Goal: Check status: Check status

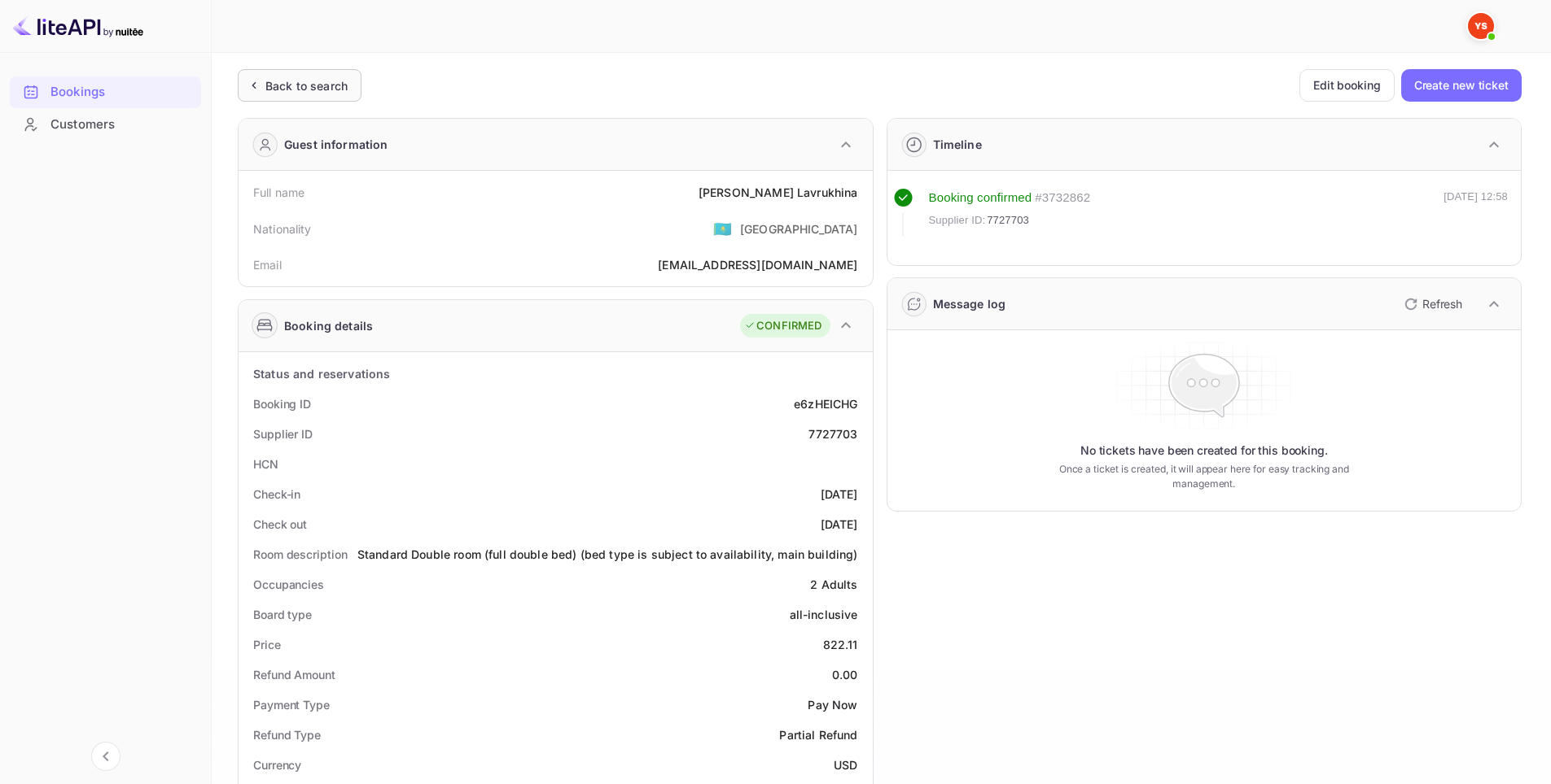
click at [272, 87] on div "Back to search" at bounding box center [306, 86] width 82 height 17
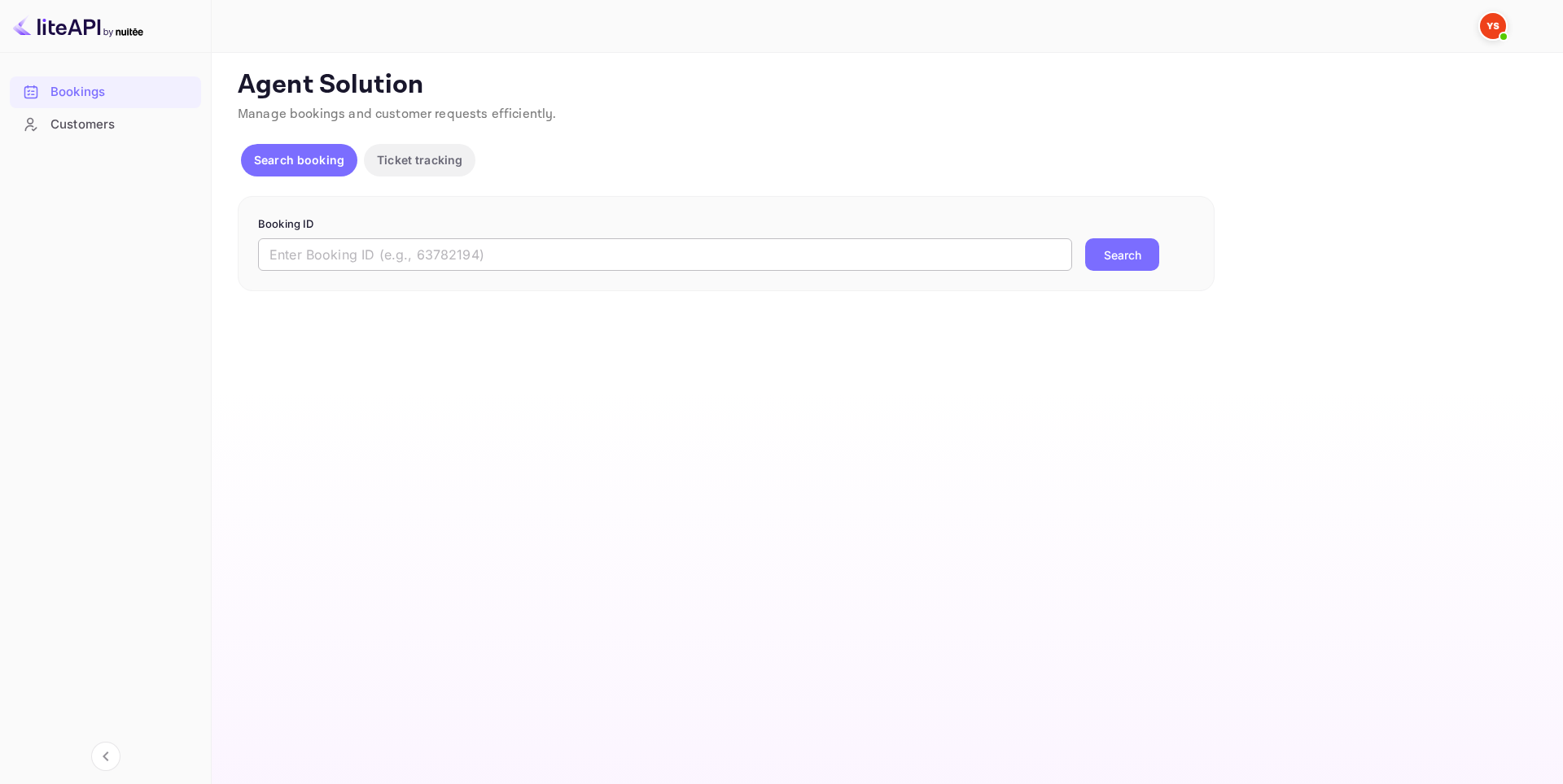
click at [416, 257] on input "text" at bounding box center [665, 255] width 814 height 32
paste input "9417876"
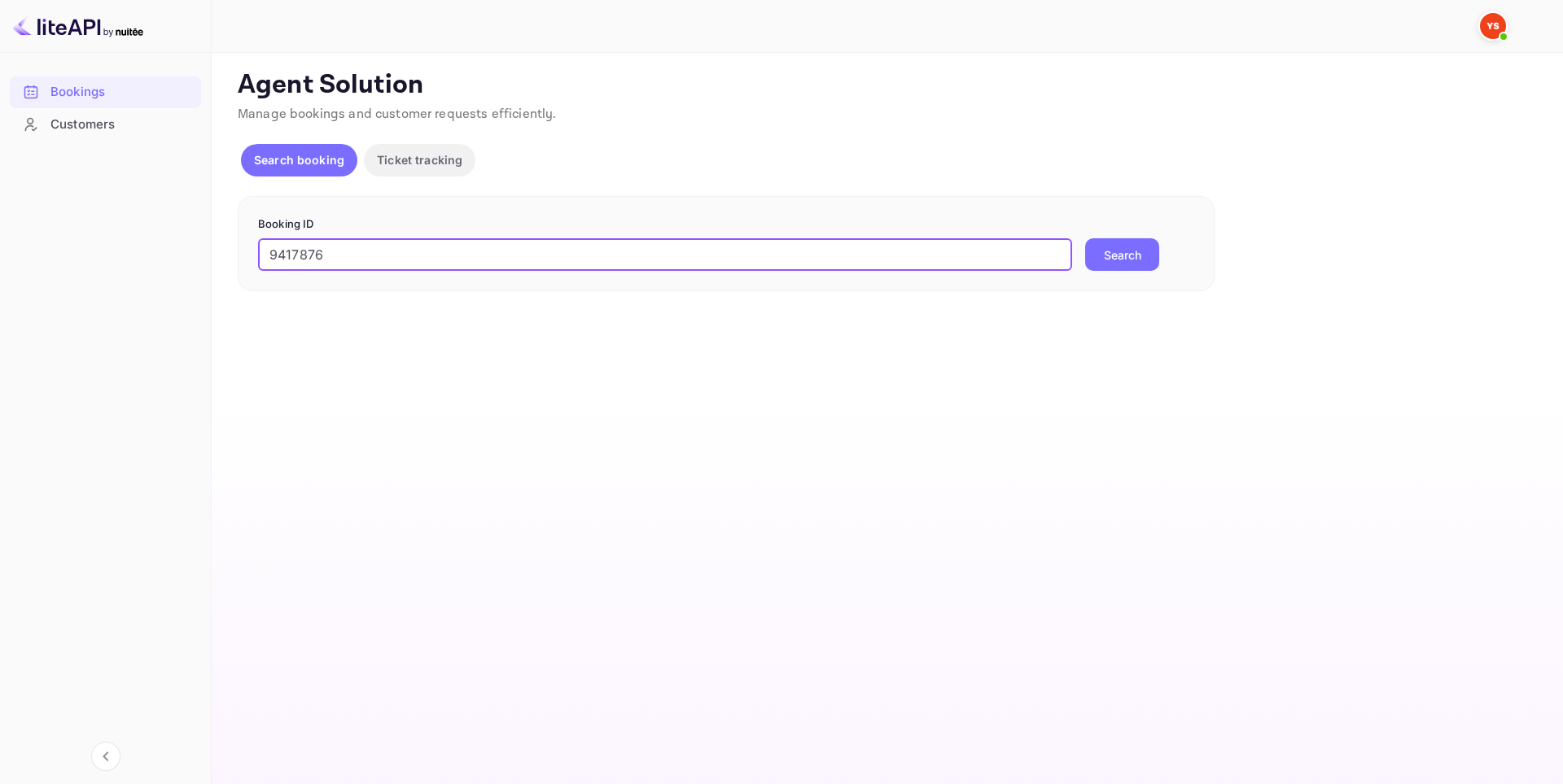
type input "9417876"
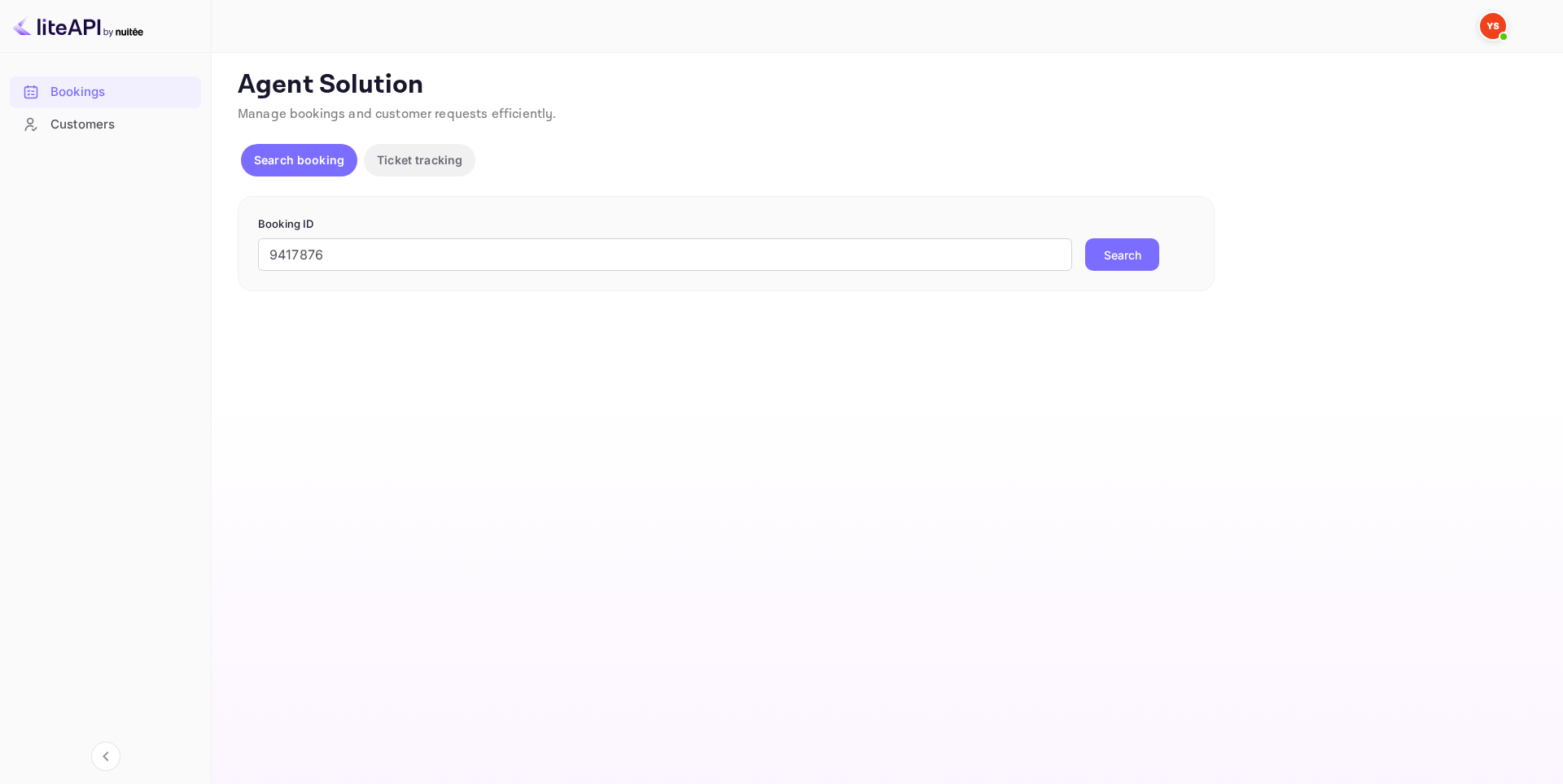
click at [1126, 266] on button "Search" at bounding box center [1122, 255] width 74 height 32
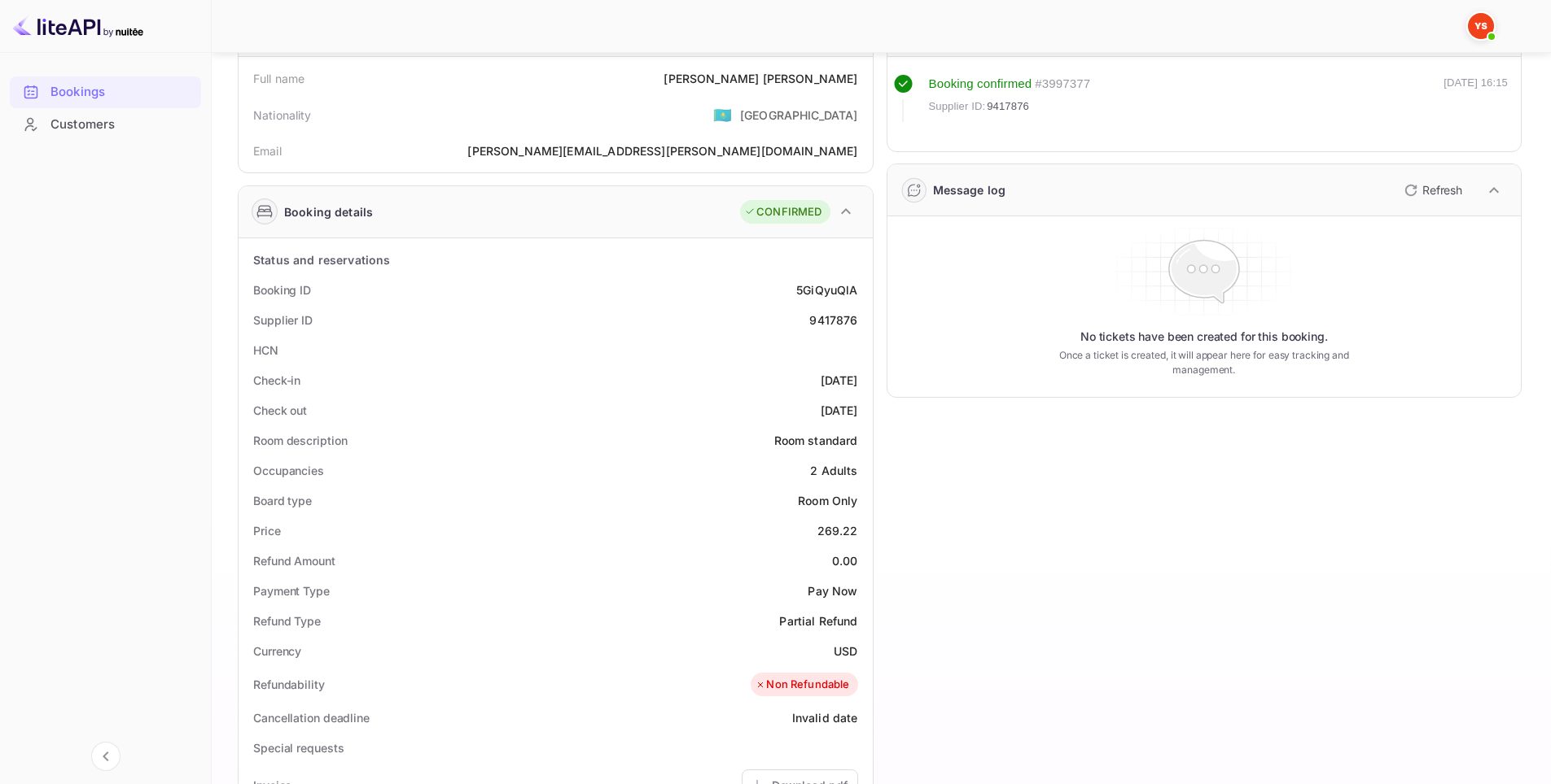
scroll to position [325, 0]
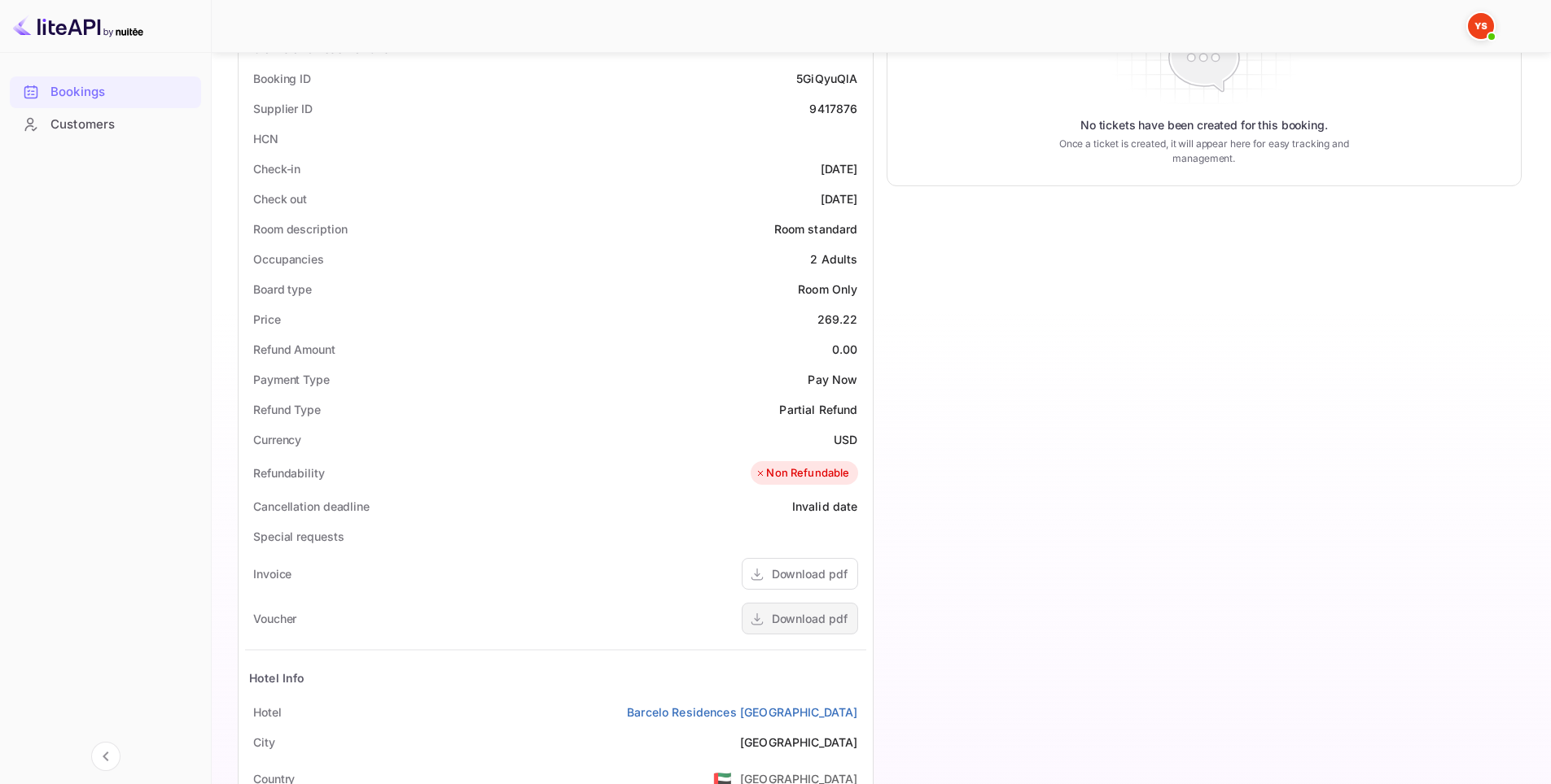
click at [813, 621] on div "Download pdf" at bounding box center [809, 618] width 76 height 17
click at [838, 112] on div "9417876" at bounding box center [833, 109] width 48 height 17
copy div "9417876"
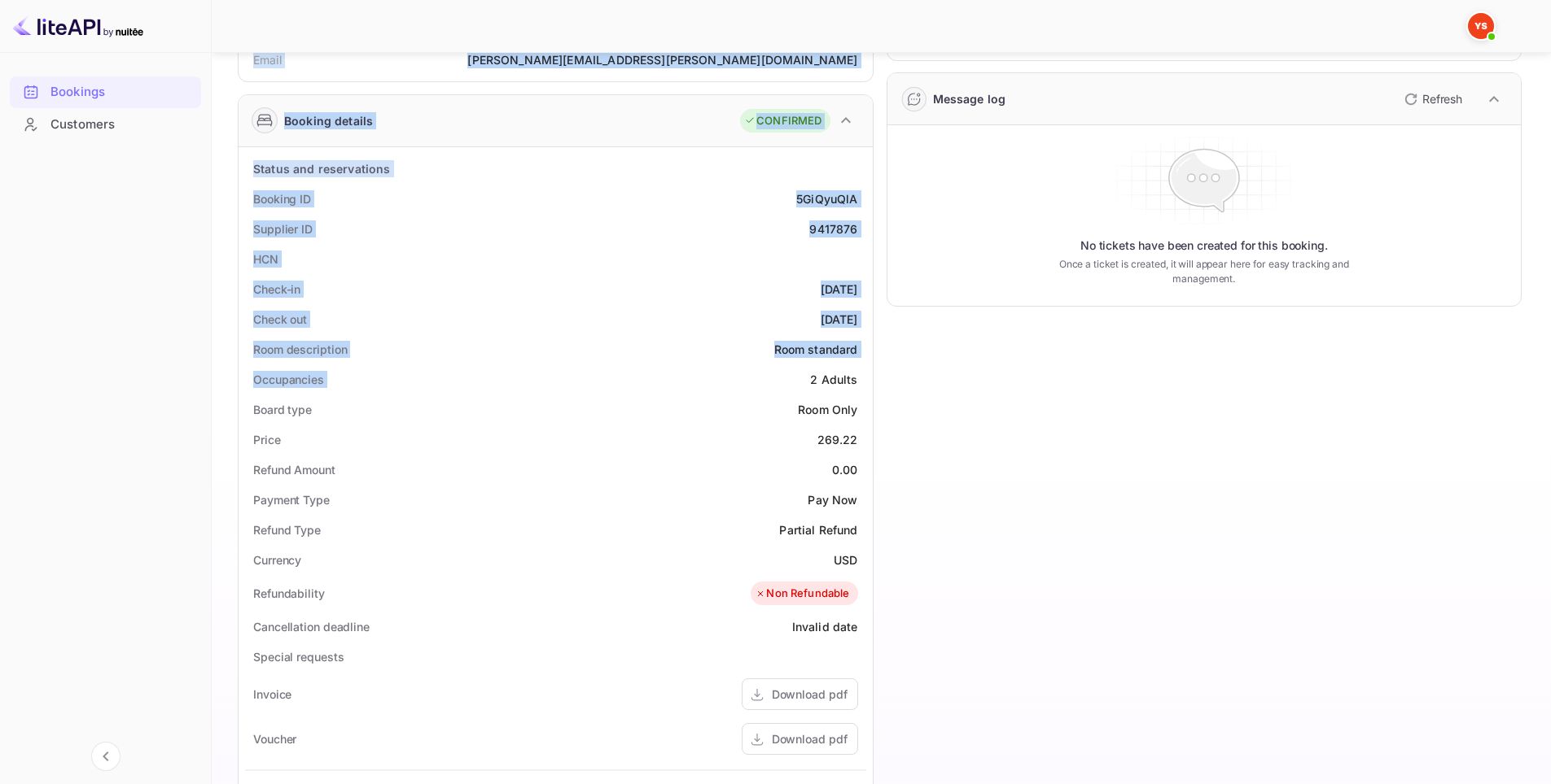
scroll to position [488, 0]
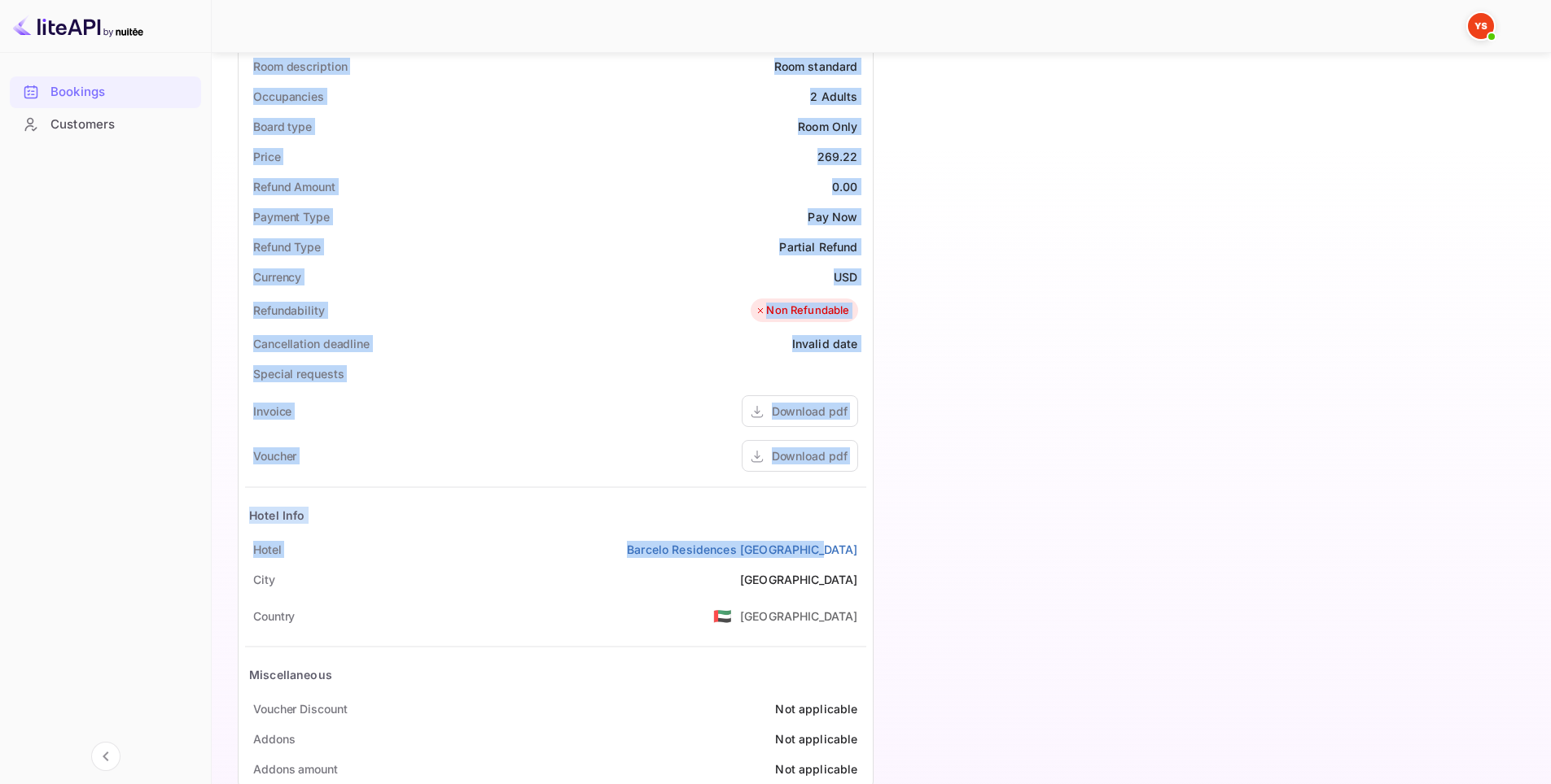
drag, startPoint x: 239, startPoint y: 110, endPoint x: 865, endPoint y: 551, distance: 765.7
click at [865, 551] on div "Guest information Full name [PERSON_NAME] Nationality 🇰🇿 [DEMOGRAPHIC_DATA] Ema…" at bounding box center [548, 210] width 648 height 1186
copy div "Full name [PERSON_NAME] Nationality 🇰🇿 [DEMOGRAPHIC_DATA] Email [PERSON_NAME][E…"
